Goal: Transaction & Acquisition: Purchase product/service

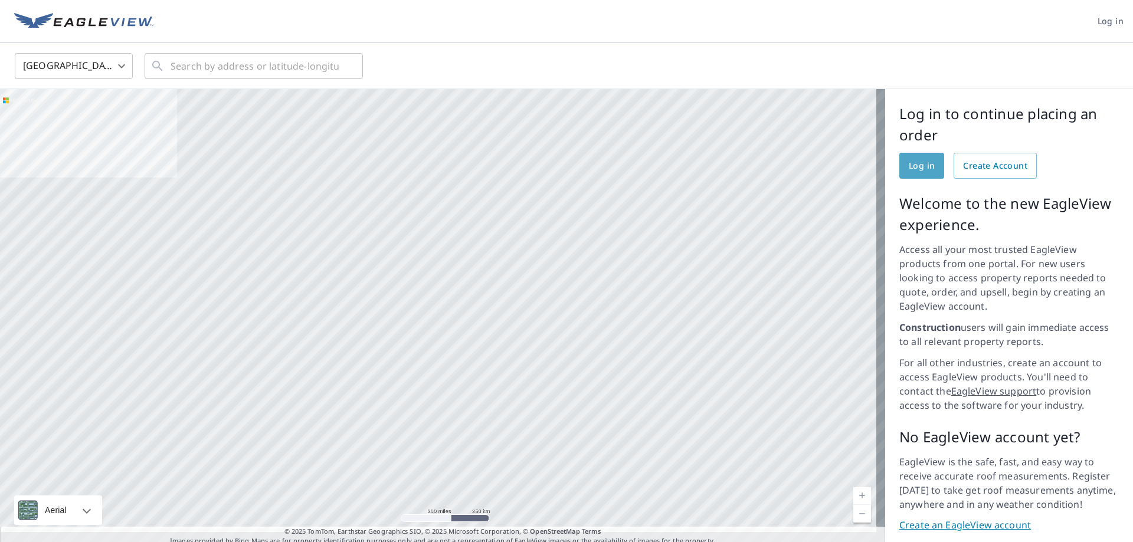
click at [909, 163] on span "Log in" at bounding box center [922, 166] width 26 height 15
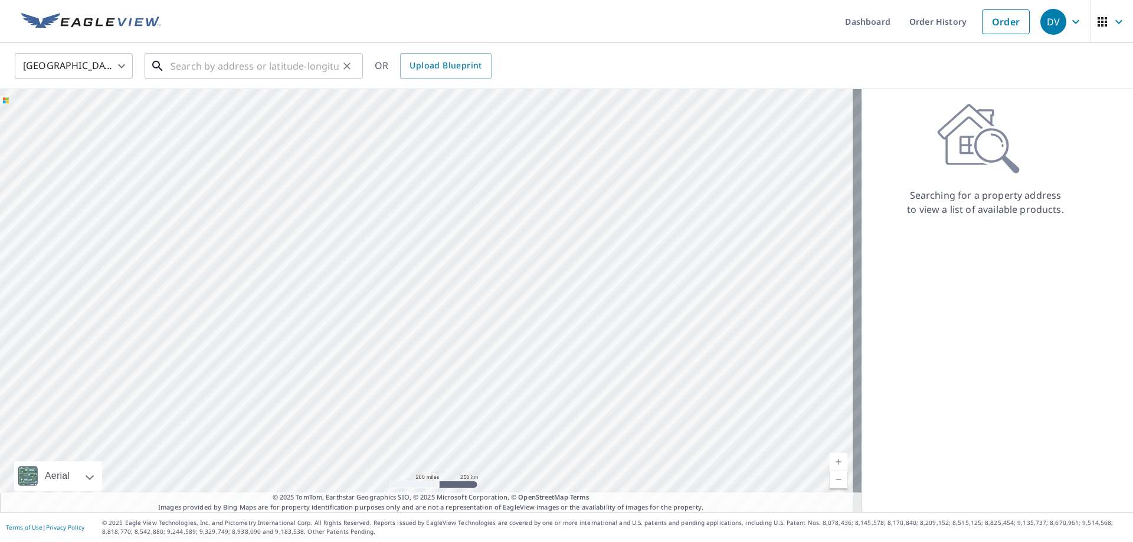
click at [271, 77] on input "text" at bounding box center [255, 66] width 168 height 33
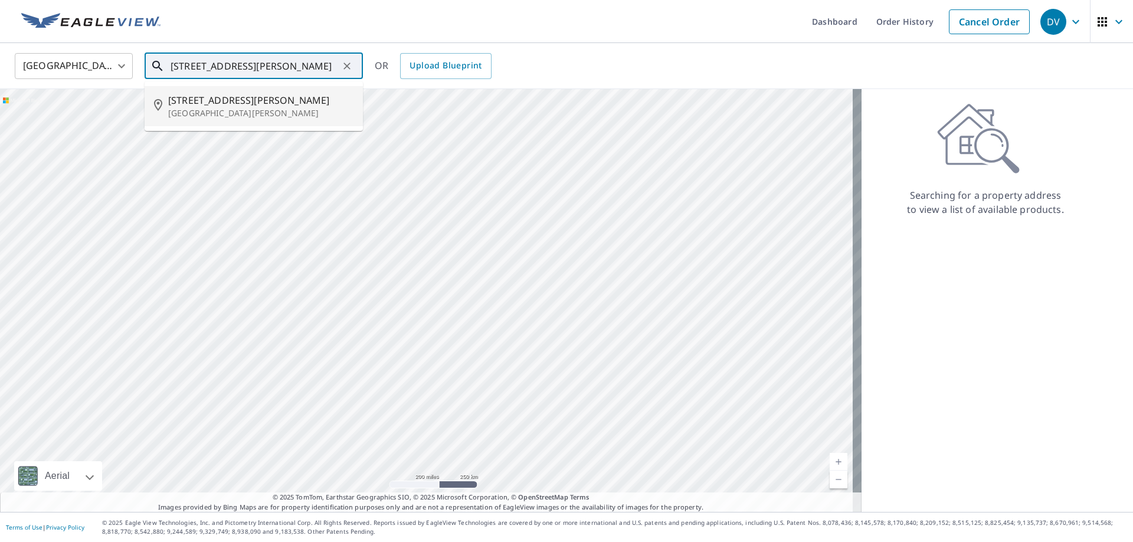
click at [254, 105] on span "[STREET_ADDRESS][PERSON_NAME]" at bounding box center [260, 100] width 185 height 14
type input "[STREET_ADDRESS][PERSON_NAME][PERSON_NAME]"
